Goal: Task Accomplishment & Management: Complete application form

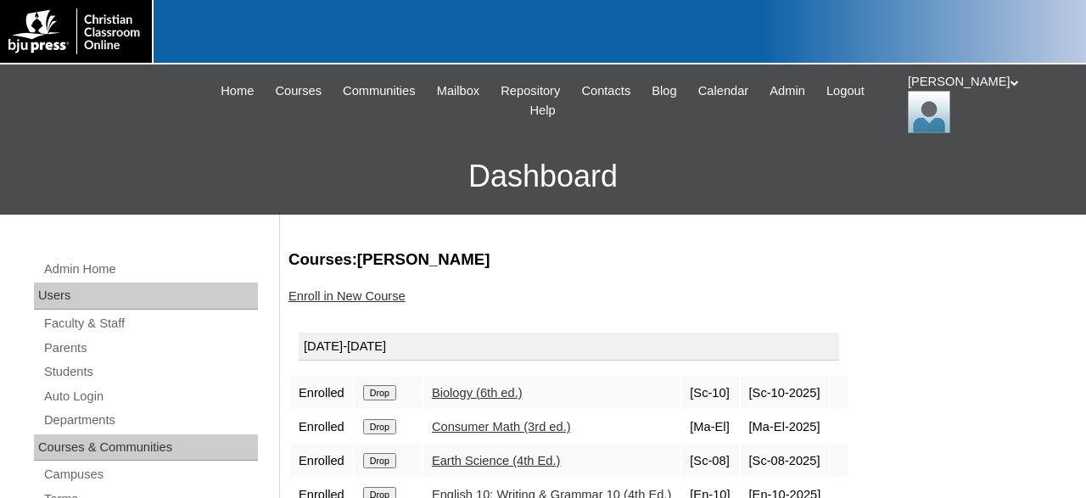
scroll to position [176, 0]
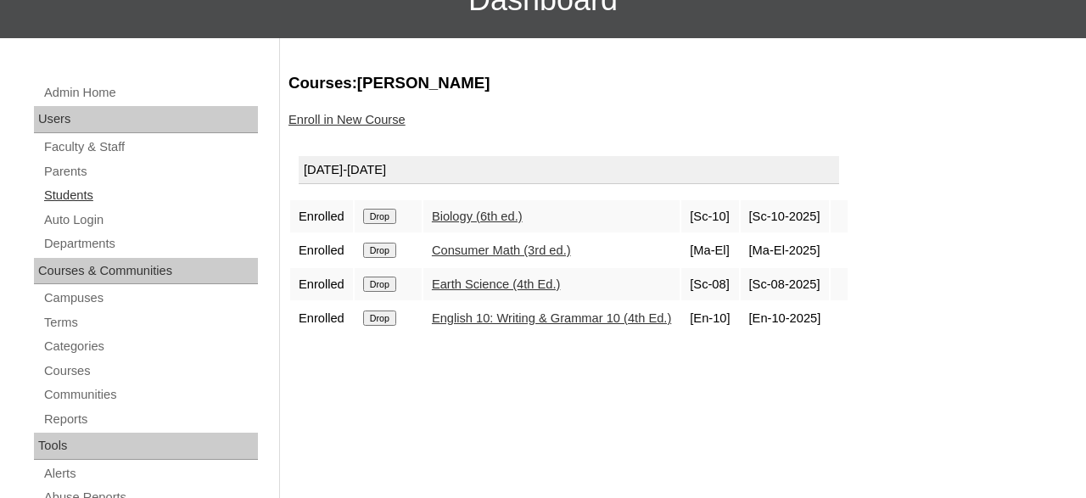
click at [89, 193] on link "Students" at bounding box center [149, 195] width 215 height 21
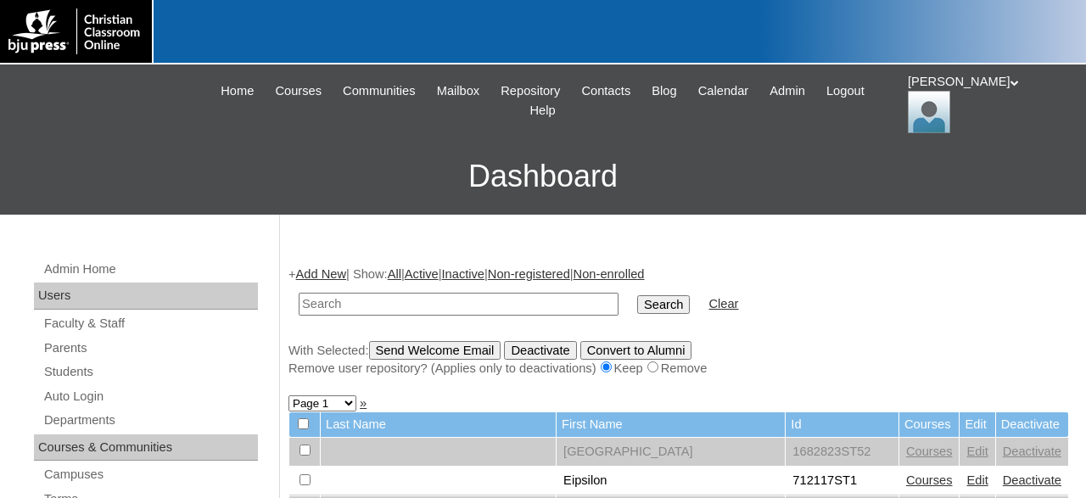
click at [506, 300] on input "text" at bounding box center [459, 304] width 320 height 23
type input "1142997"
click at [637, 295] on input "Search" at bounding box center [663, 304] width 53 height 19
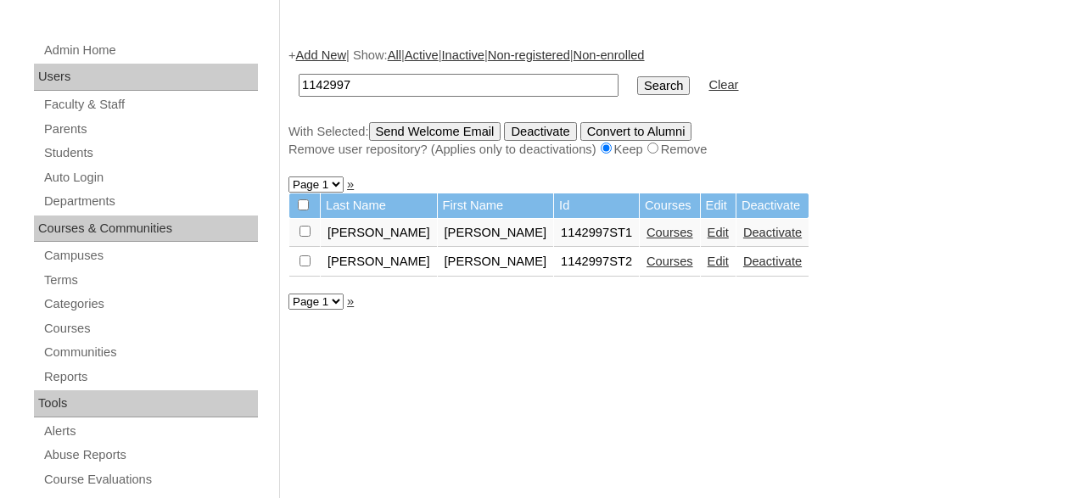
scroll to position [176, 0]
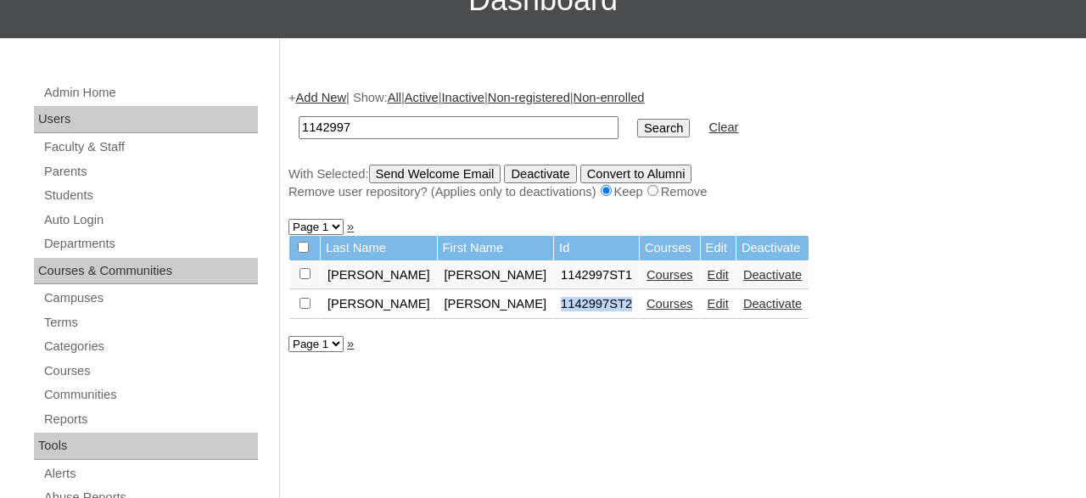
drag, startPoint x: 479, startPoint y: 311, endPoint x: 546, endPoint y: 316, distance: 67.2
click at [554, 316] on td "1142997ST2" at bounding box center [596, 304] width 85 height 29
copy td "1142997ST2"
click at [339, 98] on link "Add New" at bounding box center [321, 98] width 50 height 14
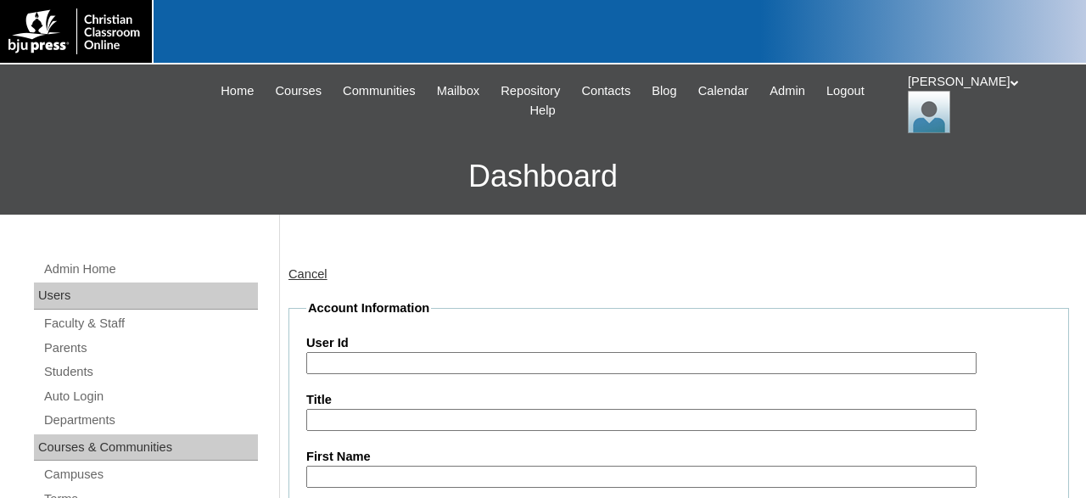
click at [479, 371] on input "User Id" at bounding box center [641, 363] width 670 height 23
paste input "1142997ST2"
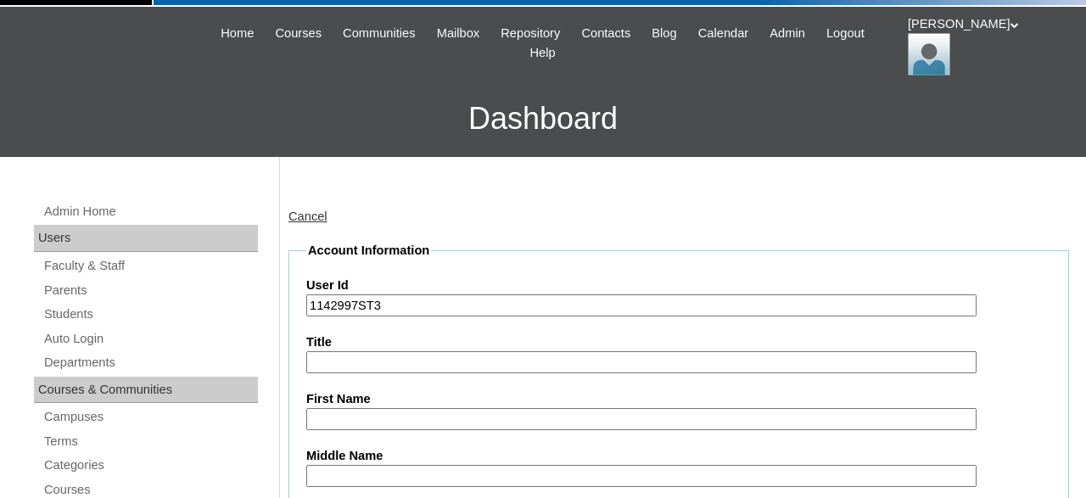
scroll to position [88, 0]
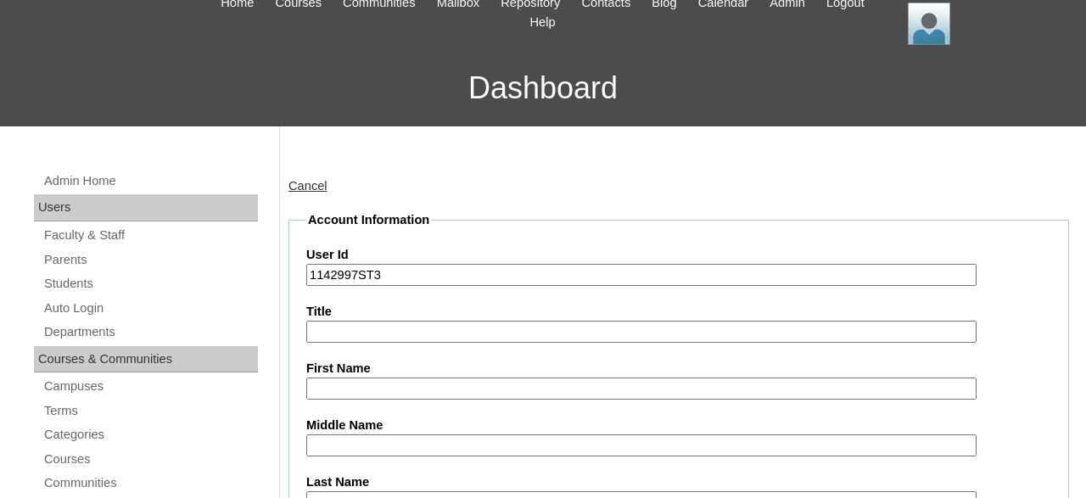
type input "1142997ST3"
click at [451, 384] on input "First Name" at bounding box center [641, 389] width 670 height 23
type input "[PERSON_NAME]"
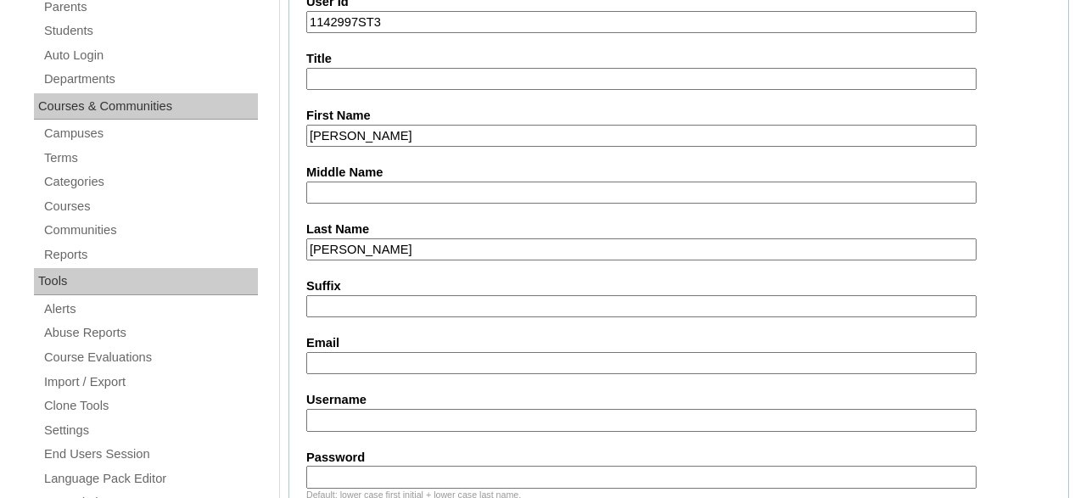
type input "Erdahl"
click at [395, 364] on input "Email" at bounding box center [641, 363] width 670 height 23
type input "e"
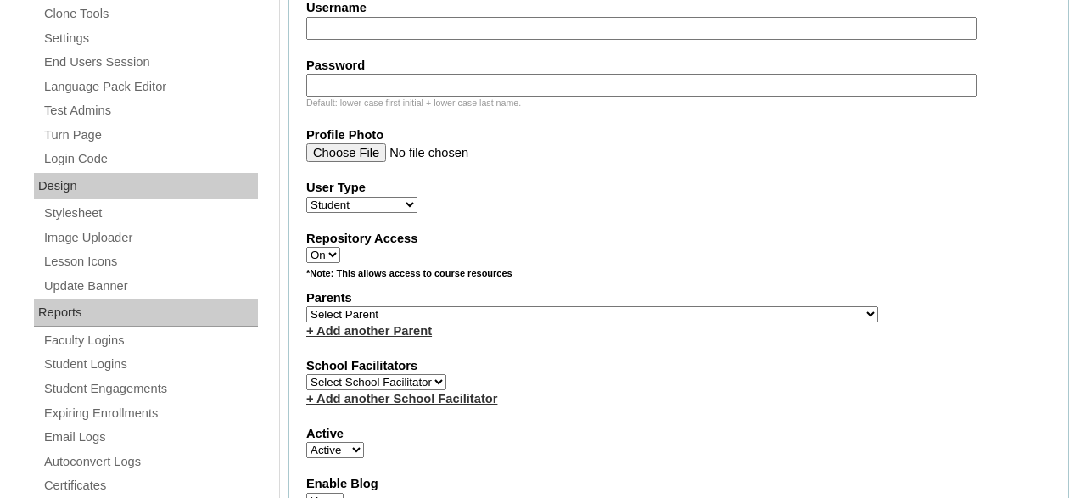
scroll to position [770, 0]
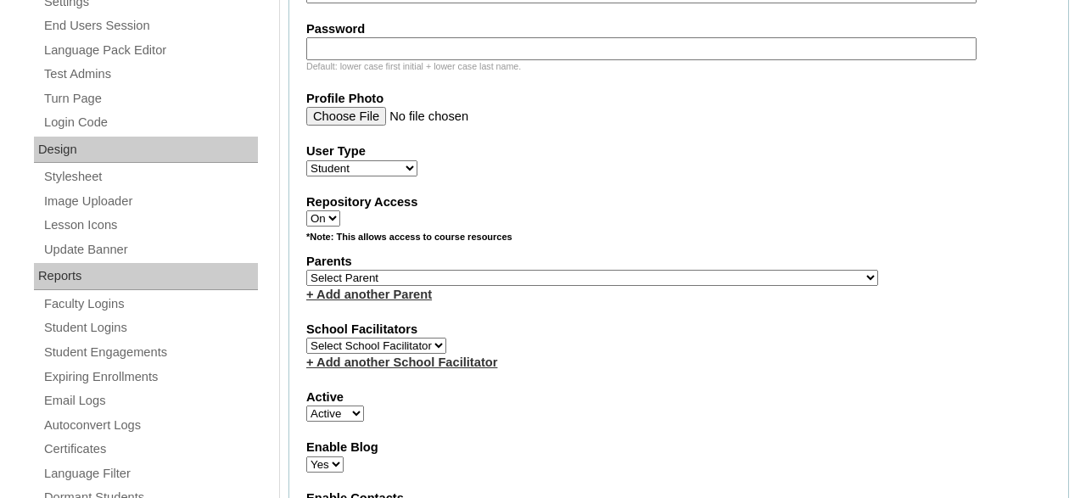
type input "berdahl28@hcsrams.org"
select select "37196"
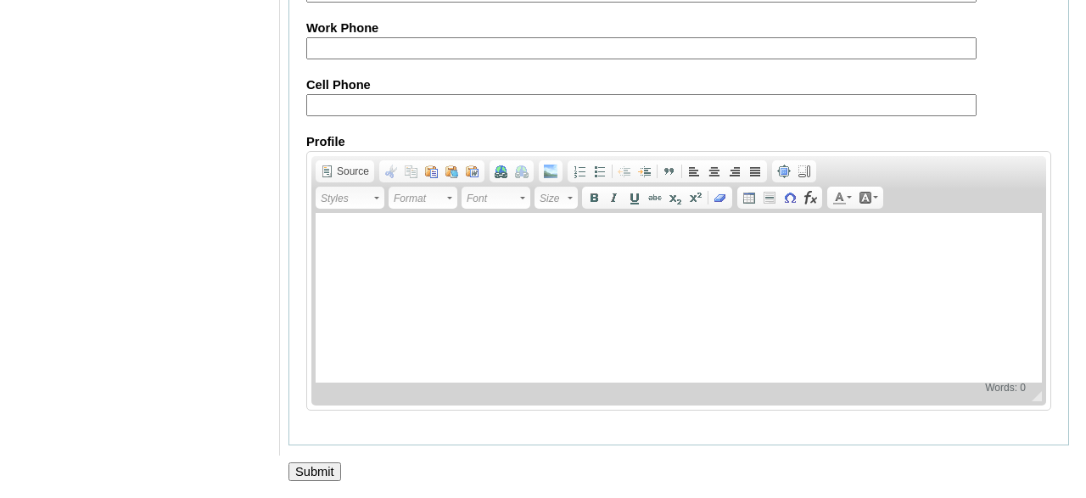
scroll to position [2125, 0]
click at [316, 471] on input "Submit" at bounding box center [314, 471] width 53 height 19
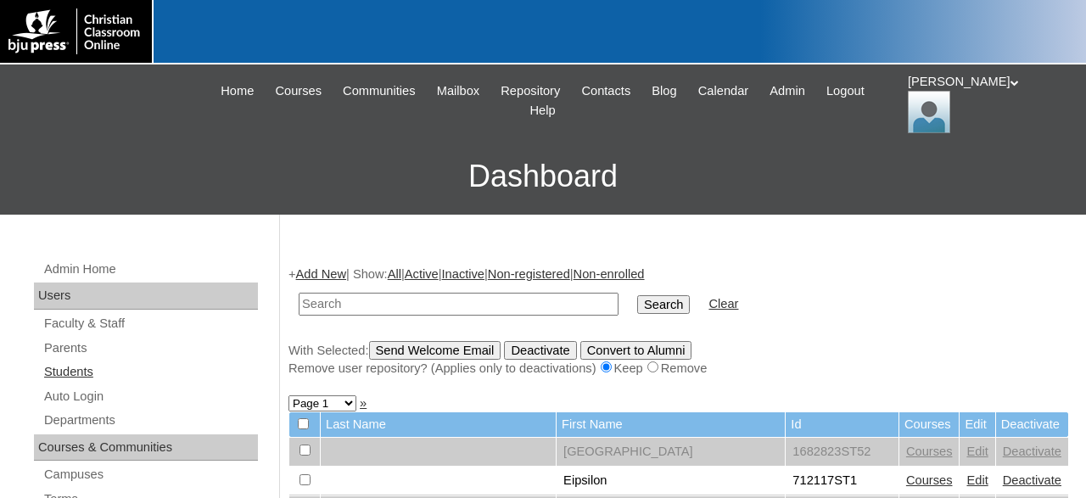
click at [91, 367] on link "Students" at bounding box center [149, 371] width 215 height 21
click at [371, 309] on input "text" at bounding box center [459, 304] width 320 height 23
type input "1142997ST3"
click at [637, 295] on input "Search" at bounding box center [663, 304] width 53 height 19
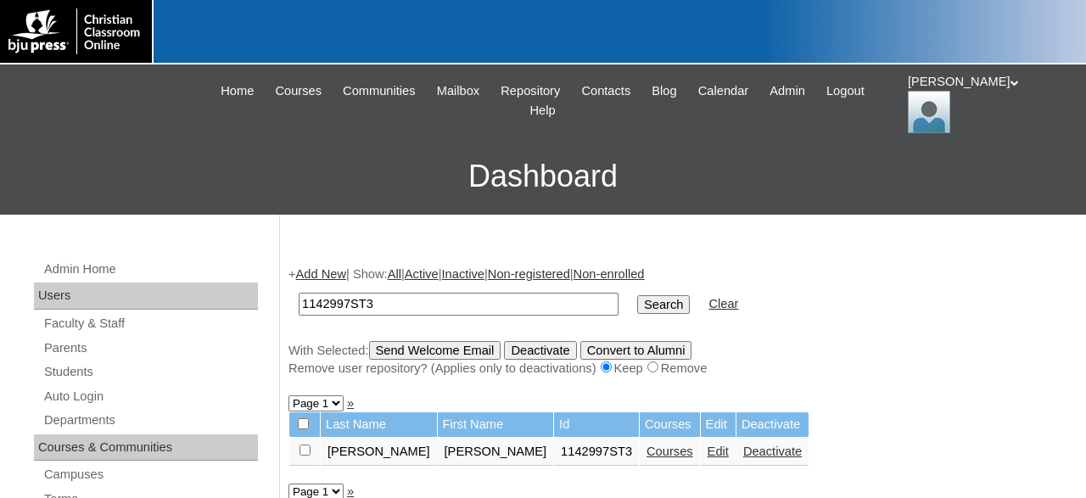
click at [646, 454] on link "Courses" at bounding box center [669, 452] width 47 height 14
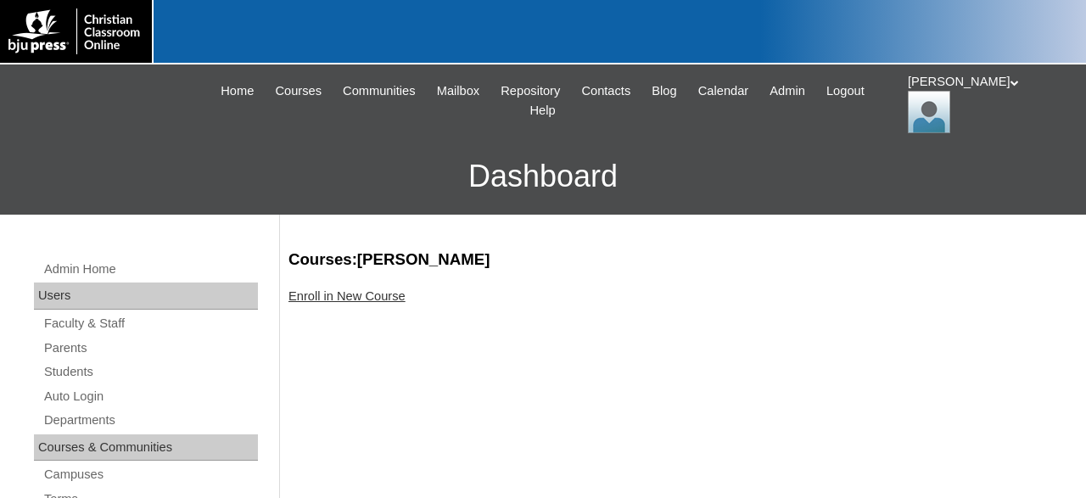
click at [374, 299] on link "Enroll in New Course" at bounding box center [346, 296] width 117 height 14
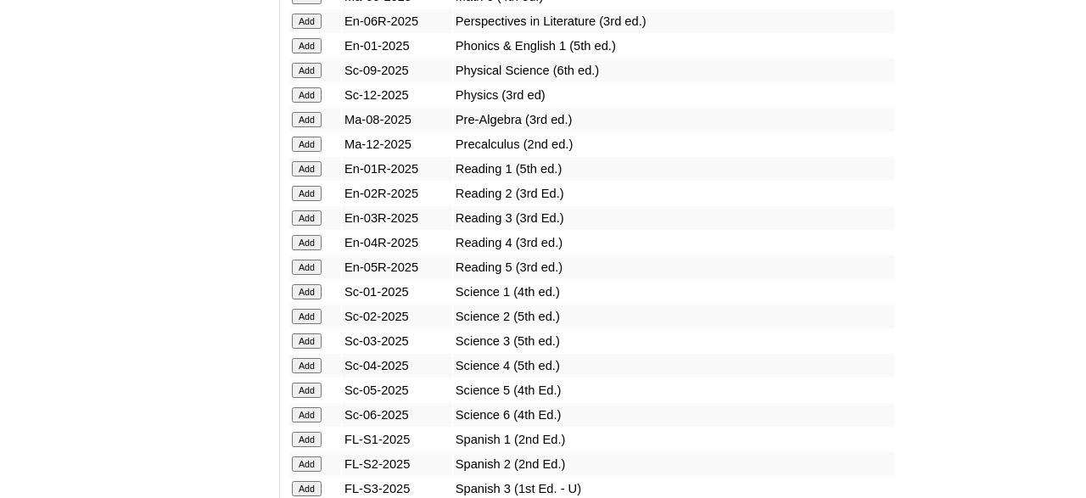
scroll to position [1853, 0]
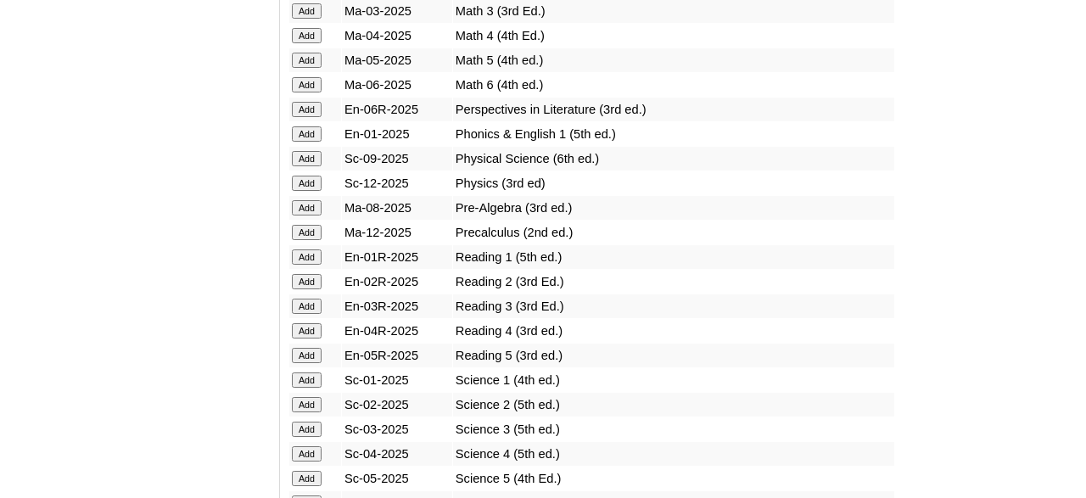
click at [305, 166] on input "Add" at bounding box center [307, 158] width 30 height 15
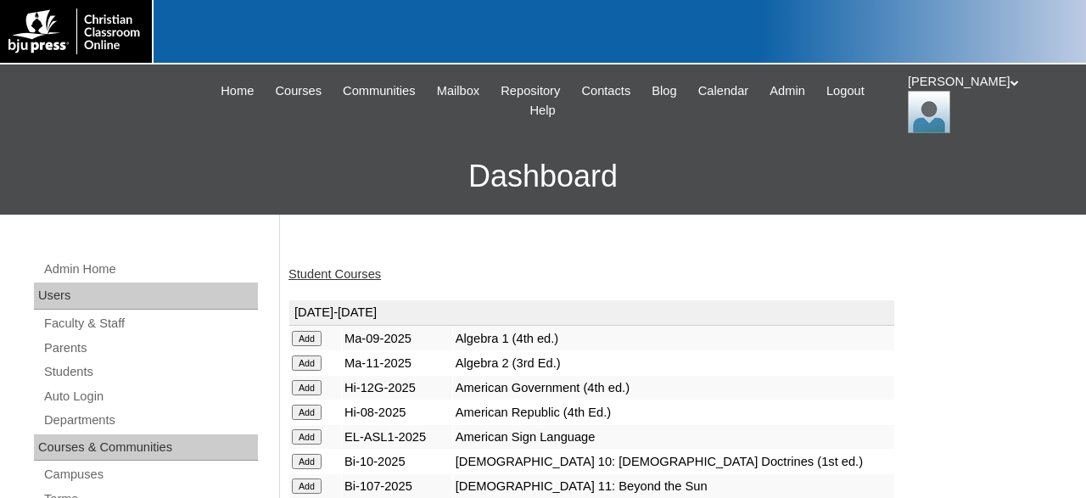
click at [342, 271] on link "Student Courses" at bounding box center [334, 274] width 92 height 14
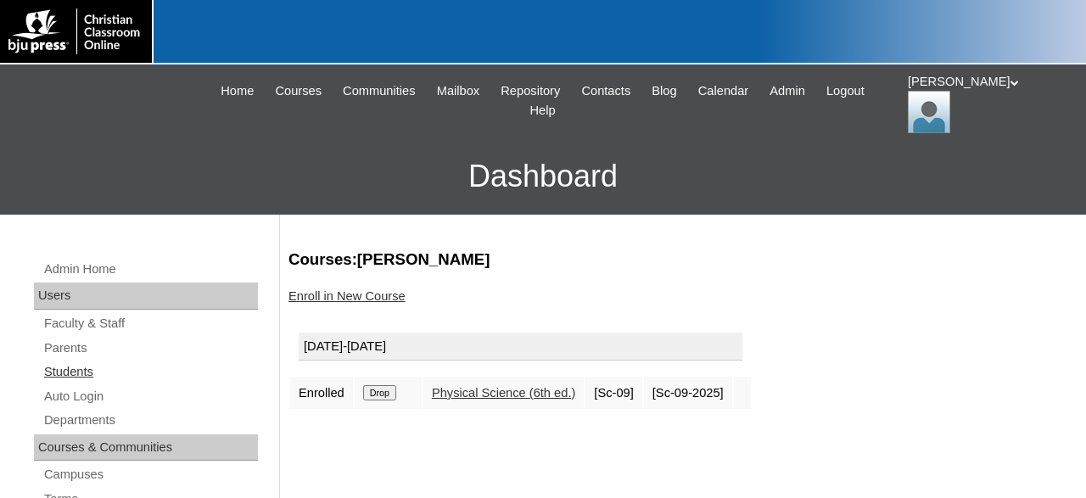
click at [66, 372] on link "Students" at bounding box center [149, 371] width 215 height 21
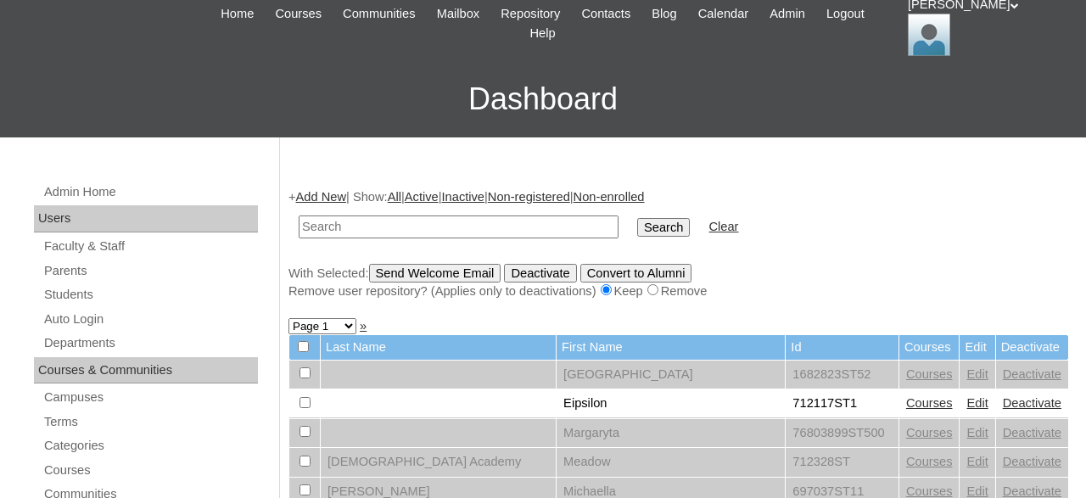
scroll to position [176, 0]
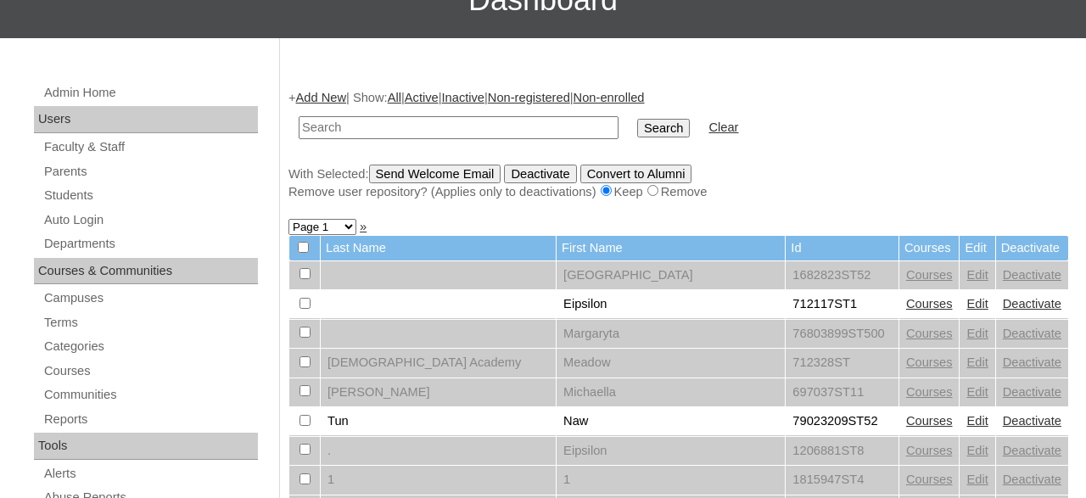
drag, startPoint x: 528, startPoint y: 126, endPoint x: 550, endPoint y: 115, distance: 25.1
click at [529, 126] on input "text" at bounding box center [459, 127] width 320 height 23
type input "1142997"
click at [637, 119] on input "Search" at bounding box center [663, 128] width 53 height 19
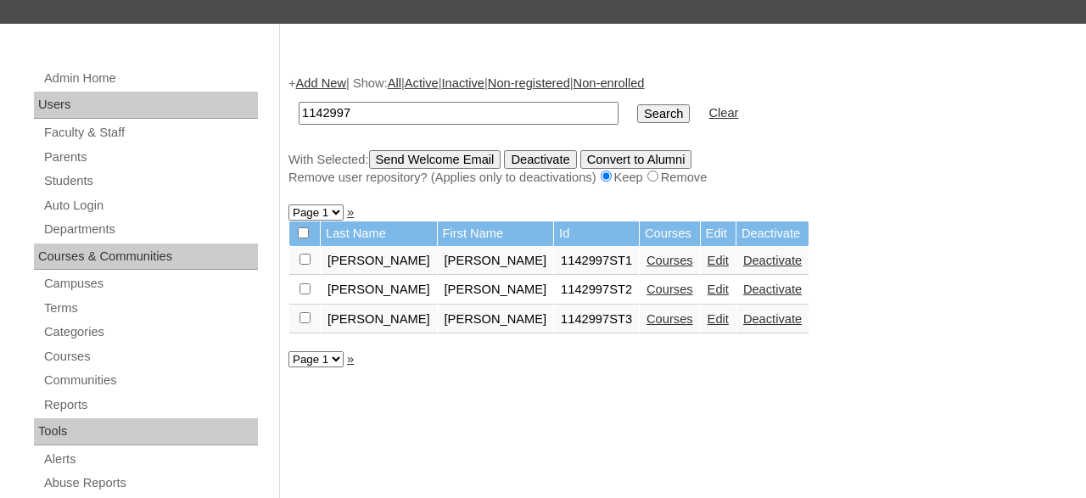
scroll to position [265, 0]
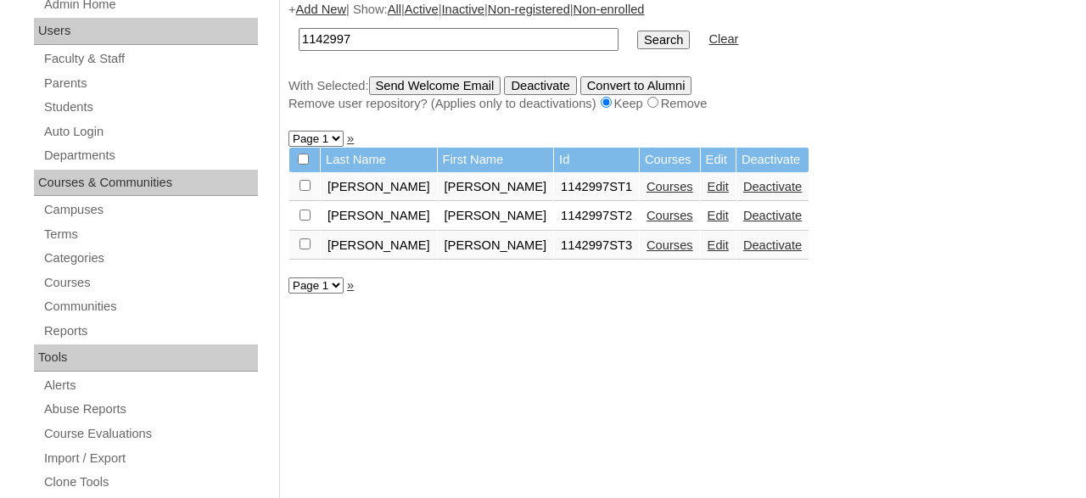
click at [302, 249] on input "checkbox" at bounding box center [304, 243] width 11 height 11
checkbox input "true"
click at [478, 86] on input "Send Welcome Email" at bounding box center [435, 85] width 132 height 19
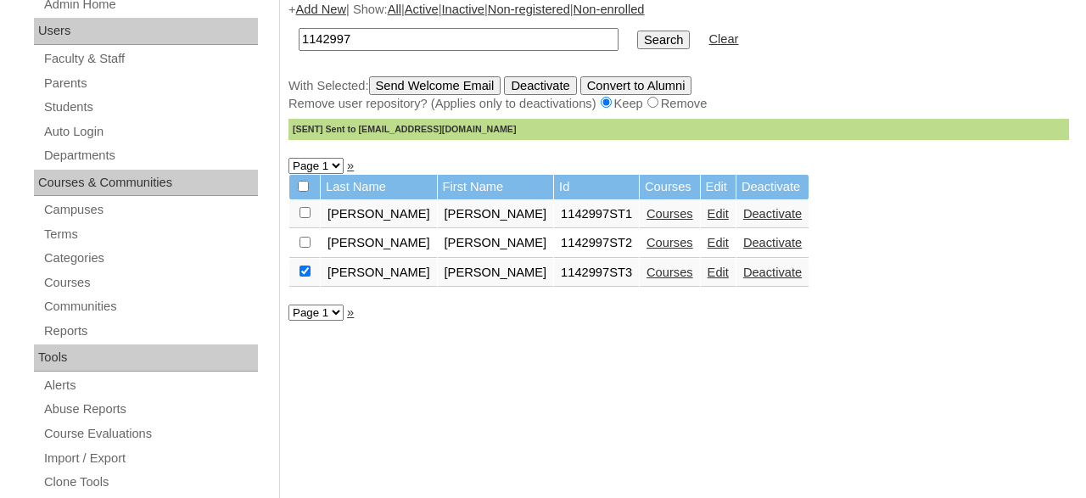
click at [646, 276] on link "Courses" at bounding box center [669, 273] width 47 height 14
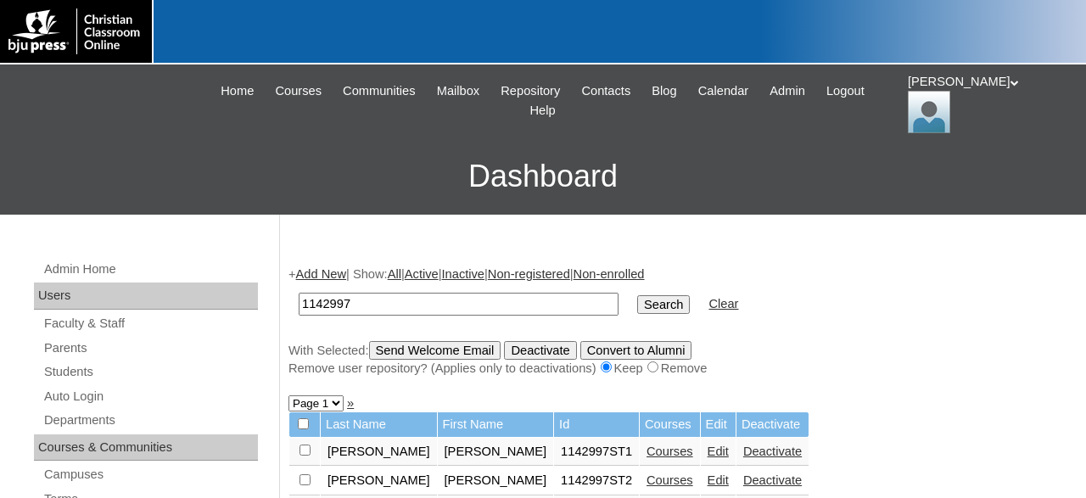
scroll to position [265, 0]
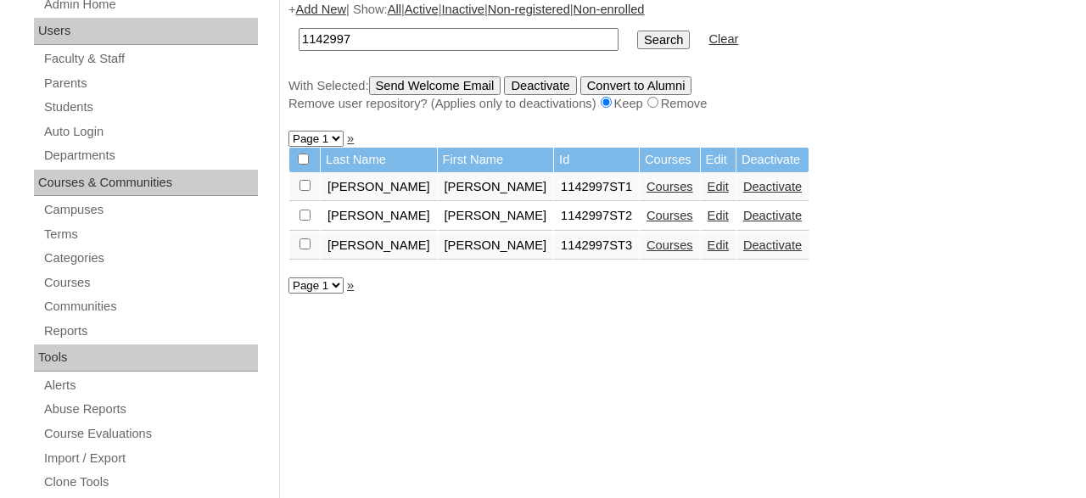
click at [708, 251] on link "Edit" at bounding box center [718, 245] width 21 height 14
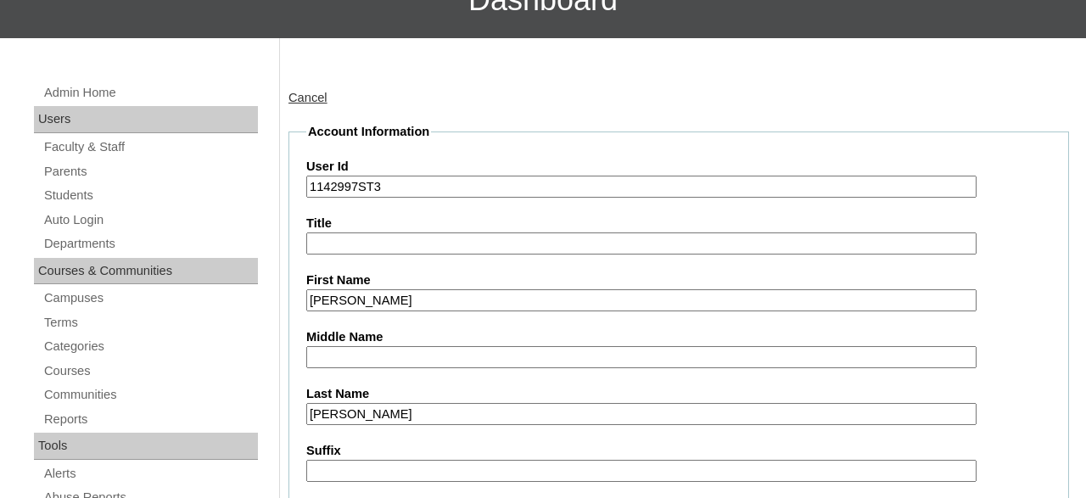
drag, startPoint x: 428, startPoint y: 300, endPoint x: 271, endPoint y: 283, distance: 157.1
type input "H"
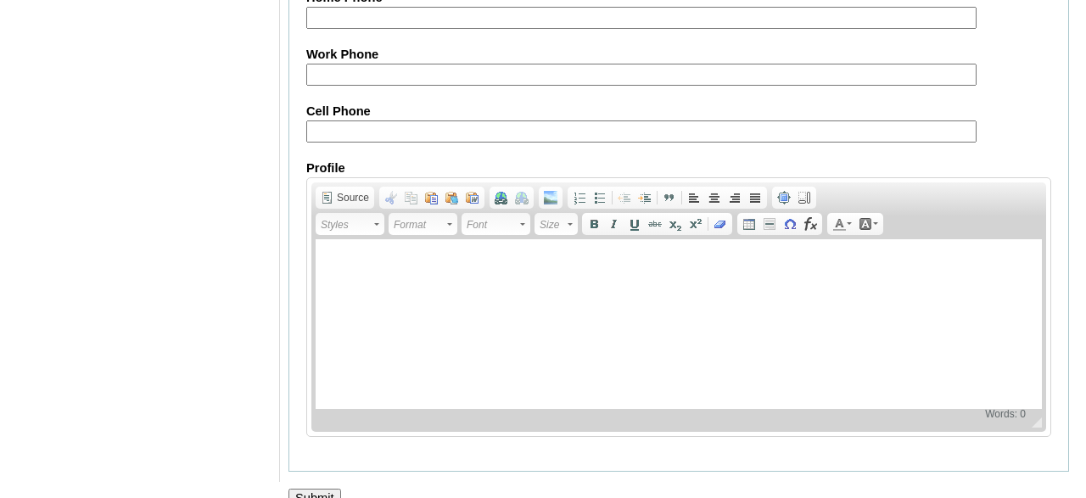
scroll to position [2109, 0]
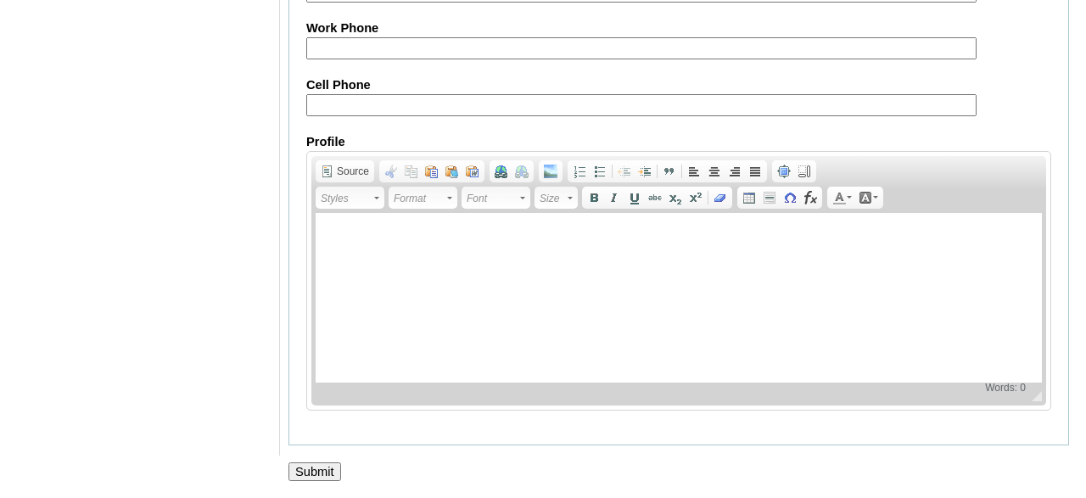
type input "Bella"
click at [325, 481] on input "Submit" at bounding box center [314, 471] width 53 height 19
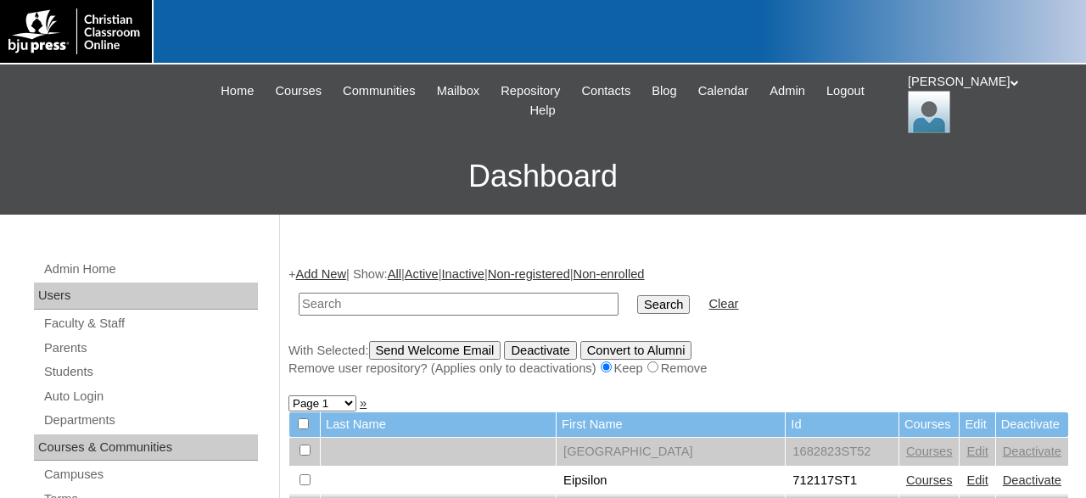
click at [423, 303] on input "text" at bounding box center [459, 304] width 320 height 23
type input "1142997"
click at [637, 295] on input "Search" at bounding box center [663, 304] width 53 height 19
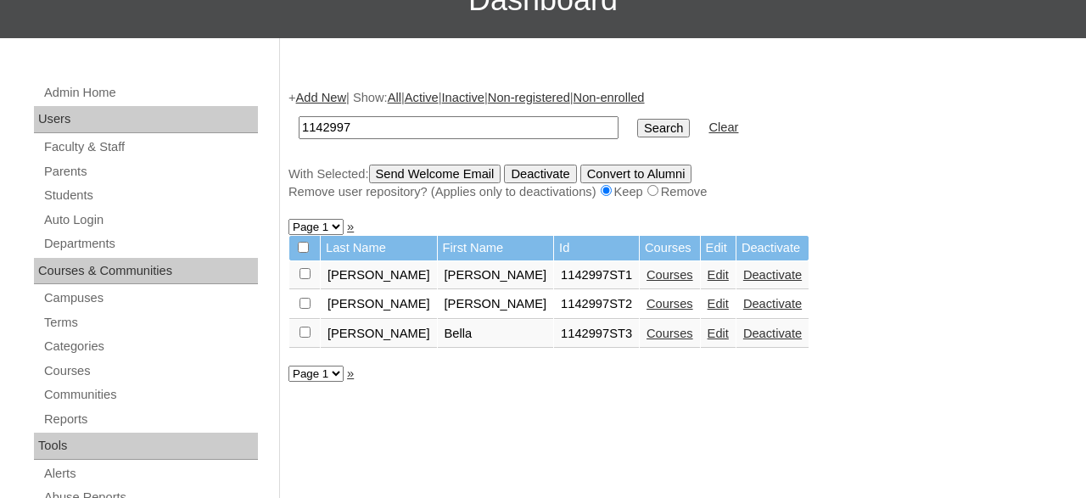
scroll to position [176, 0]
